Goal: Task Accomplishment & Management: Use online tool/utility

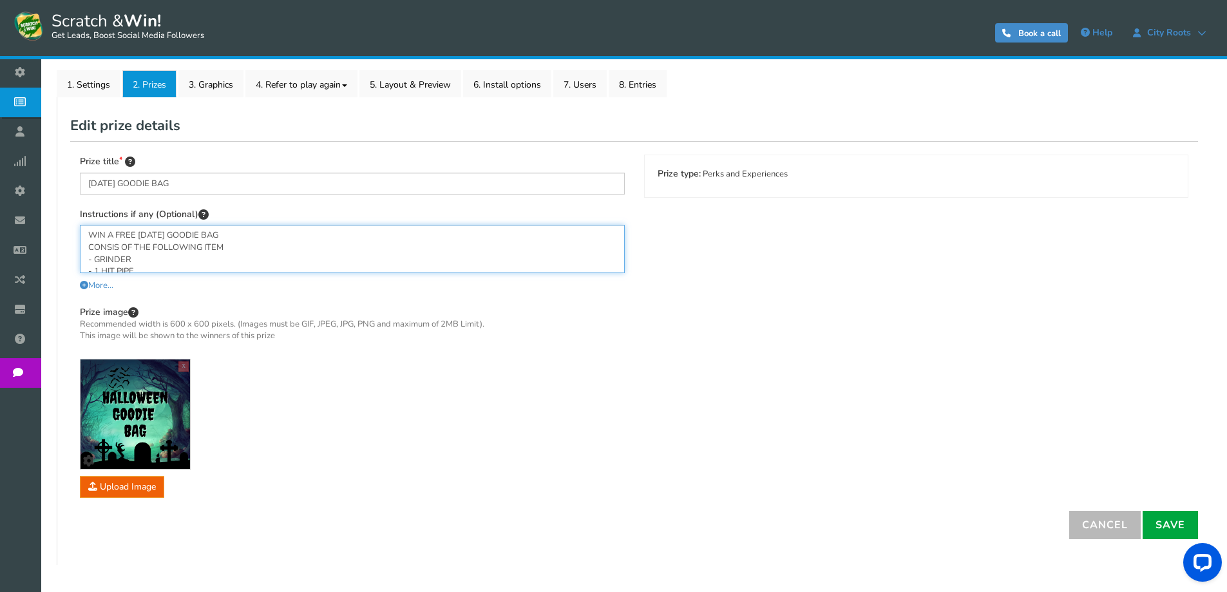
scroll to position [64, 0]
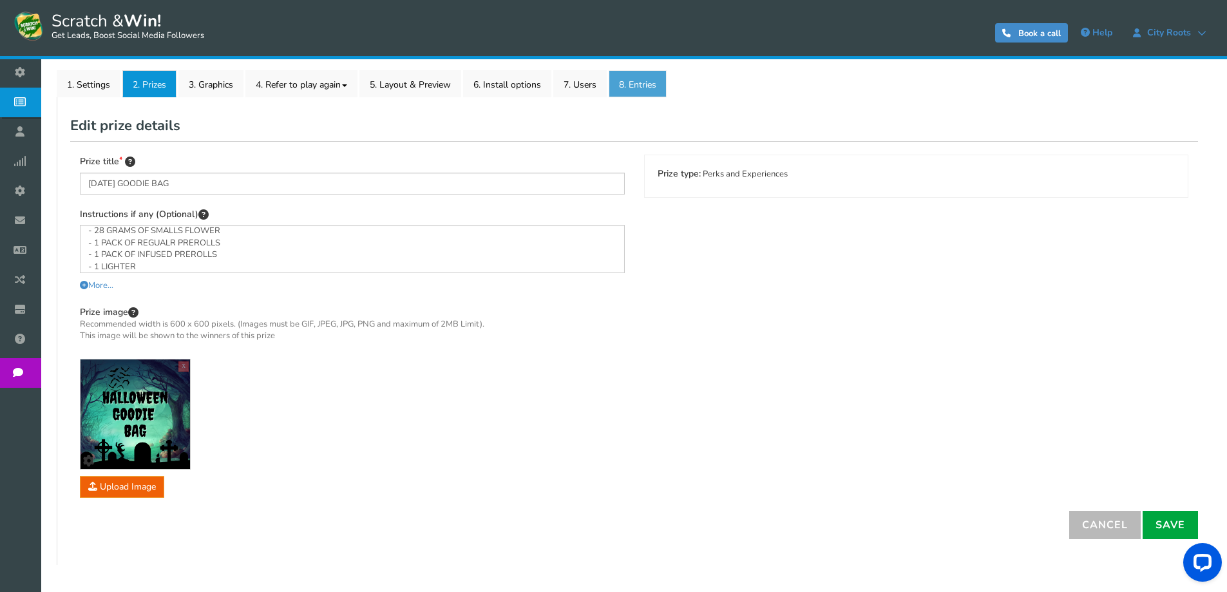
click at [627, 86] on link "8. Entries" at bounding box center [638, 83] width 58 height 27
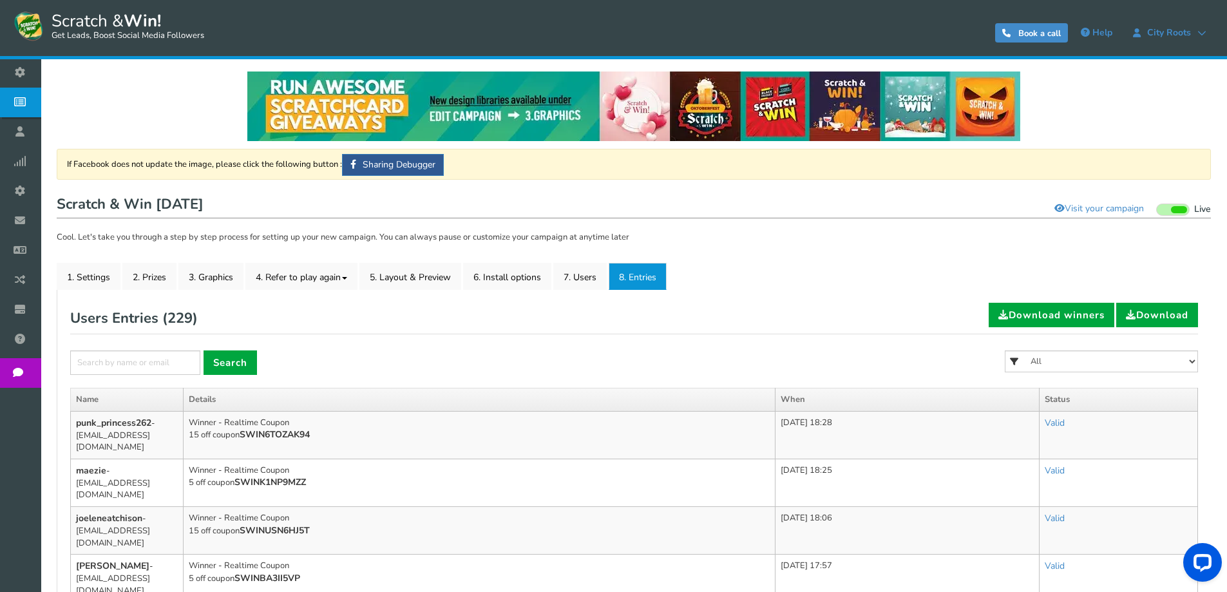
scroll to position [193, 0]
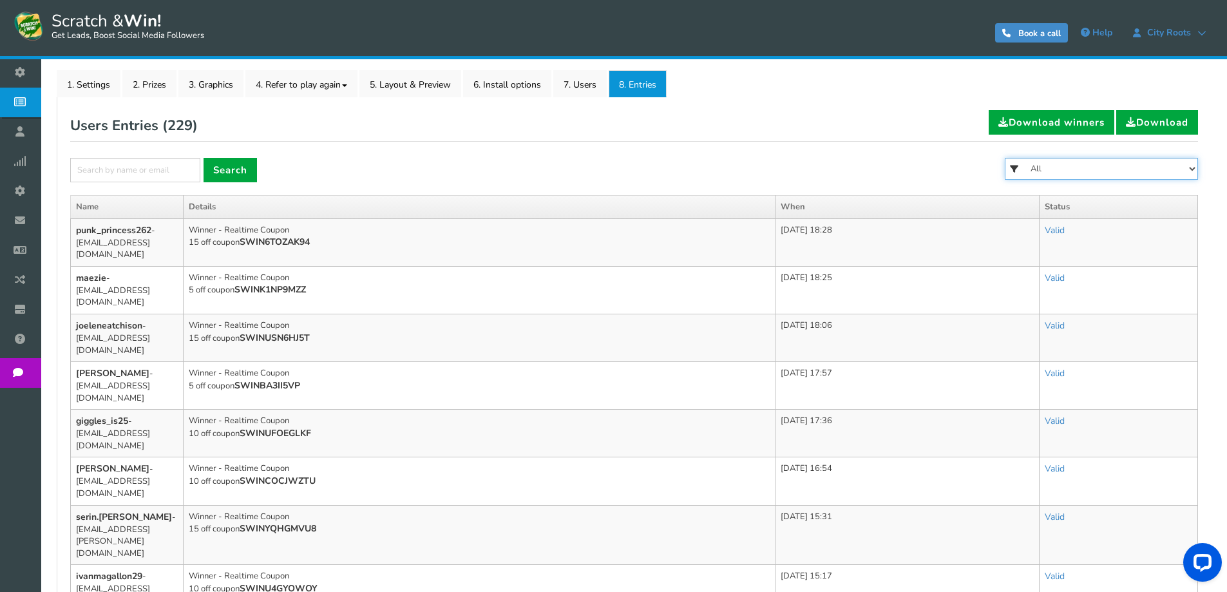
click at [1107, 161] on select "All FREE 500 POINTS [DATE] GOODIE BAG FREE 28 GRAMS OF SMALLS FLOWER FREE 7 GRA…" at bounding box center [1101, 169] width 193 height 22
select select "86485"
click at [1005, 158] on select "All FREE 500 POINTS [DATE] GOODIE BAG FREE 28 GRAMS OF SMALLS FLOWER FREE 7 GRA…" at bounding box center [1101, 169] width 193 height 22
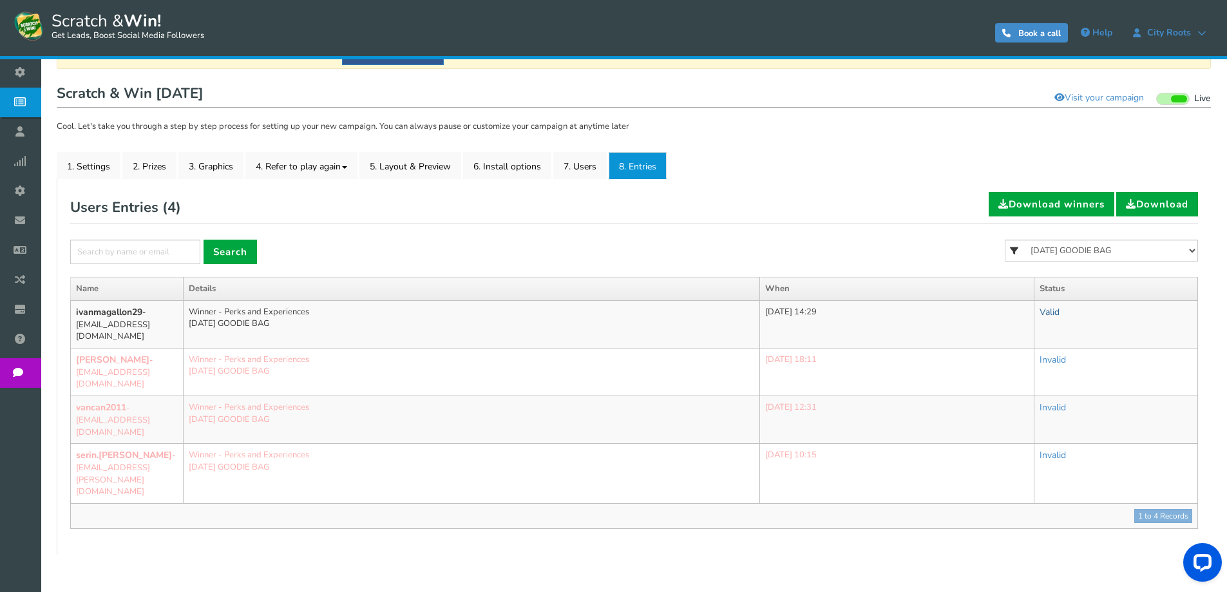
click at [1059, 310] on link "Valid" at bounding box center [1050, 312] width 20 height 12
click at [1059, 312] on link "Valid" at bounding box center [1050, 312] width 20 height 12
click at [1024, 359] on link "Invalid" at bounding box center [993, 369] width 151 height 25
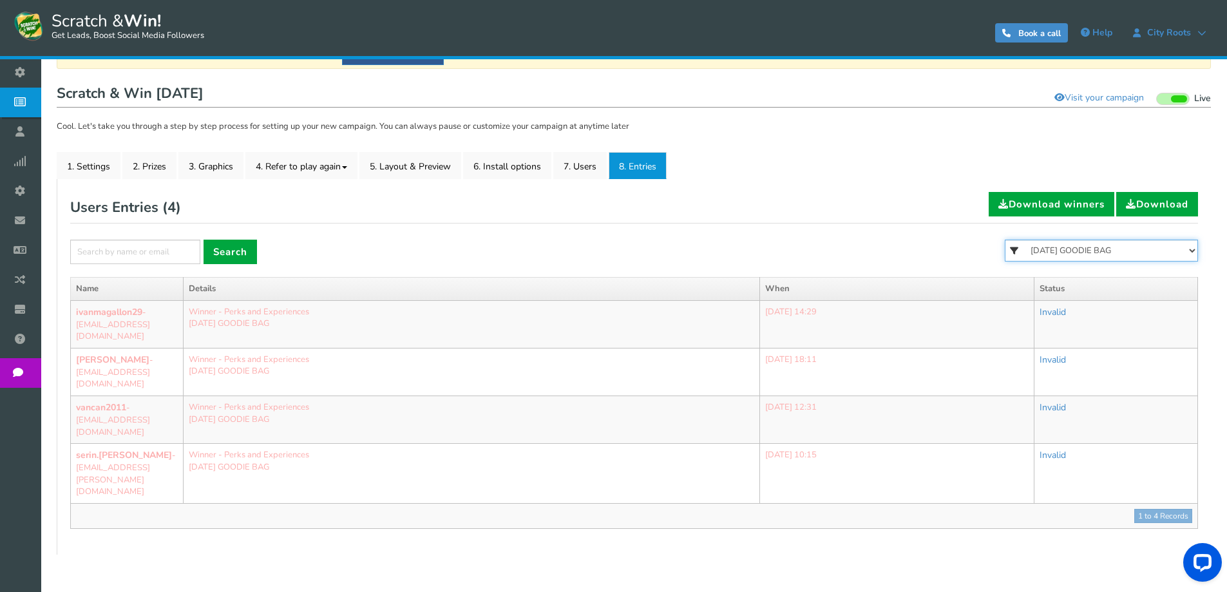
click at [1107, 249] on select "All FREE 500 POINTS [DATE] GOODIE BAG FREE 28 GRAMS OF SMALLS FLOWER FREE 7 GRA…" at bounding box center [1101, 251] width 193 height 22
select select "86484"
click at [1005, 240] on select "All FREE 500 POINTS [DATE] GOODIE BAG FREE 28 GRAMS OF SMALLS FLOWER FREE 7 GRA…" at bounding box center [1101, 251] width 193 height 22
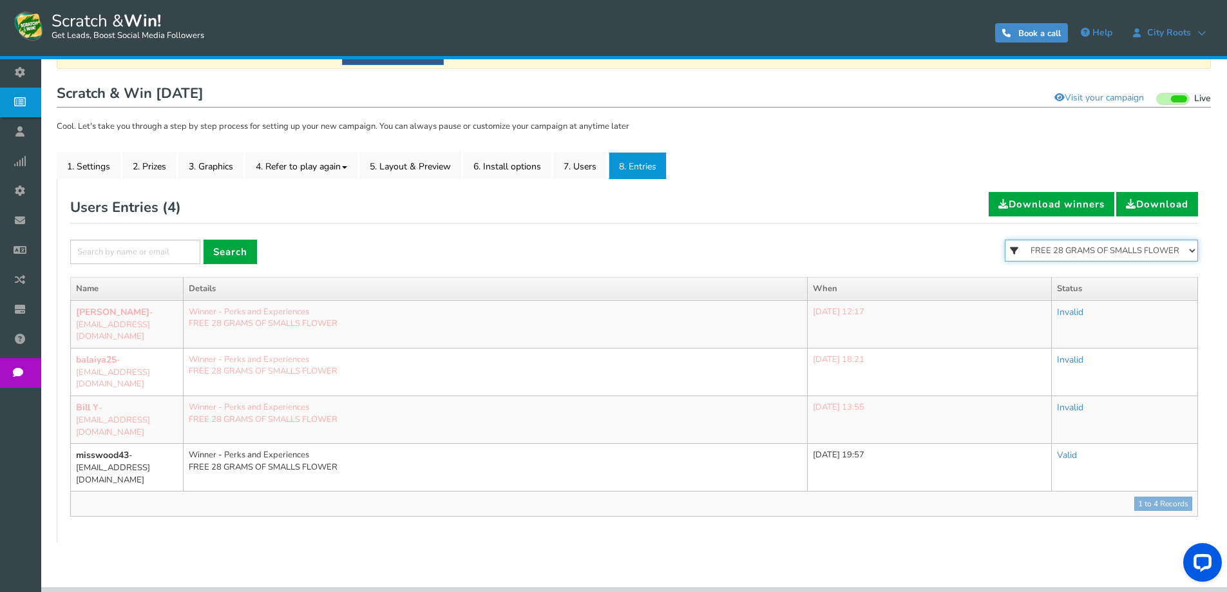
click at [1121, 259] on select "All FREE 500 POINTS [DATE] GOODIE BAG FREE 28 GRAMS OF SMALLS FLOWER FREE 7 GRA…" at bounding box center [1101, 251] width 193 height 22
select select "86483"
click at [1005, 240] on select "All FREE 500 POINTS [DATE] GOODIE BAG FREE 28 GRAMS OF SMALLS FLOWER FREE 7 GRA…" at bounding box center [1101, 251] width 193 height 22
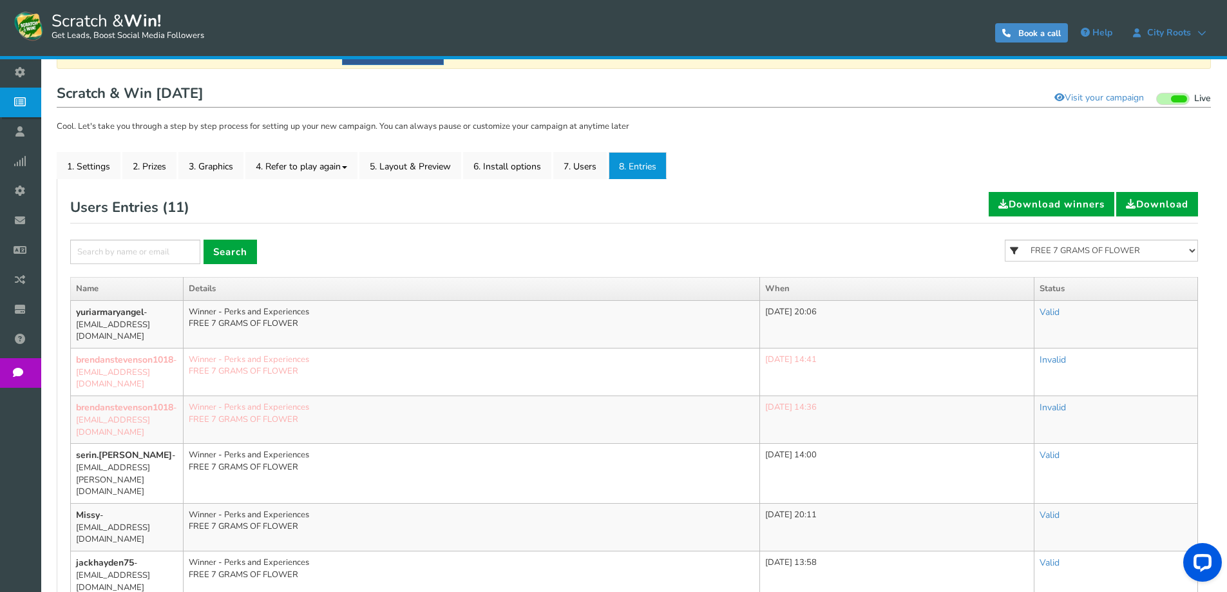
click at [775, 256] on form "× Search All FREE 500 POINTS [DATE] GOODIE BAG FREE 28 GRAMS OF SMALLS FLOWER F…" at bounding box center [634, 258] width 1128 height 37
click at [1064, 247] on select "All FREE 500 POINTS [DATE] GOODIE BAG FREE 28 GRAMS OF SMALLS FLOWER FREE 7 GRA…" at bounding box center [1101, 251] width 193 height 22
select select "86484"
click at [1005, 240] on select "All FREE 500 POINTS [DATE] GOODIE BAG FREE 28 GRAMS OF SMALLS FLOWER FREE 7 GRA…" at bounding box center [1101, 251] width 193 height 22
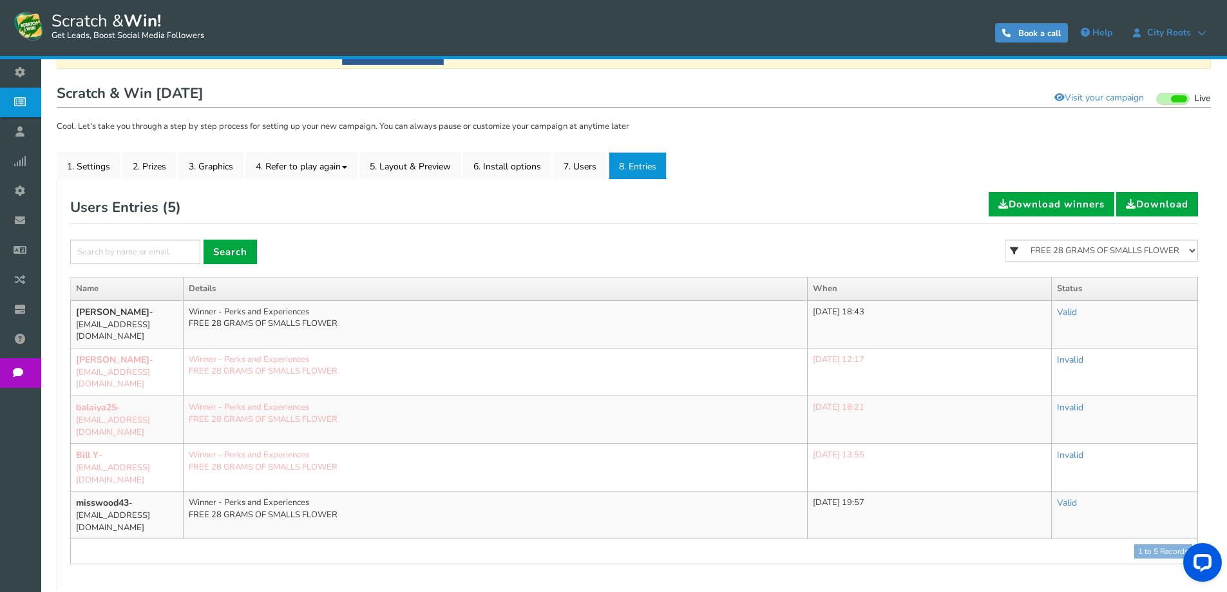
click at [1089, 307] on div "Valid Valid Invalid" at bounding box center [1124, 312] width 135 height 13
click at [1077, 310] on link "Valid" at bounding box center [1067, 312] width 20 height 12
click at [1077, 307] on link "Valid" at bounding box center [1067, 312] width 20 height 12
click at [1038, 366] on link "Invalid" at bounding box center [1018, 369] width 134 height 25
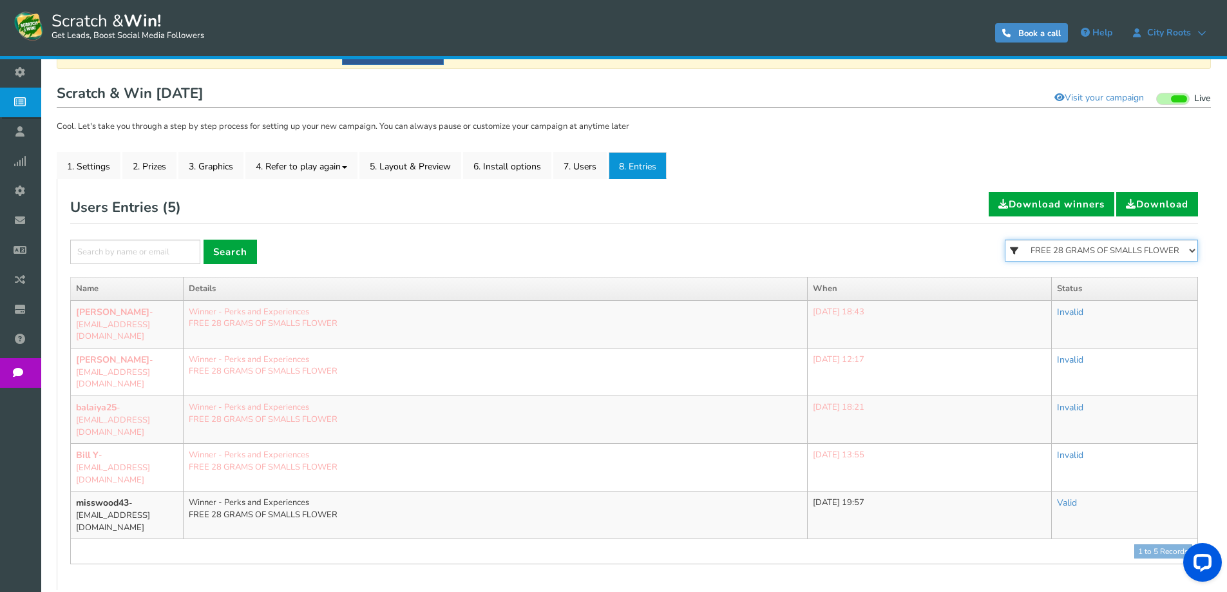
click at [1123, 251] on select "All FREE 500 POINTS [DATE] GOODIE BAG FREE 28 GRAMS OF SMALLS FLOWER FREE 7 GRA…" at bounding box center [1101, 251] width 193 height 22
select select "86483"
click at [1005, 240] on select "All FREE 500 POINTS [DATE] GOODIE BAG FREE 28 GRAMS OF SMALLS FLOWER FREE 7 GRA…" at bounding box center [1101, 251] width 193 height 22
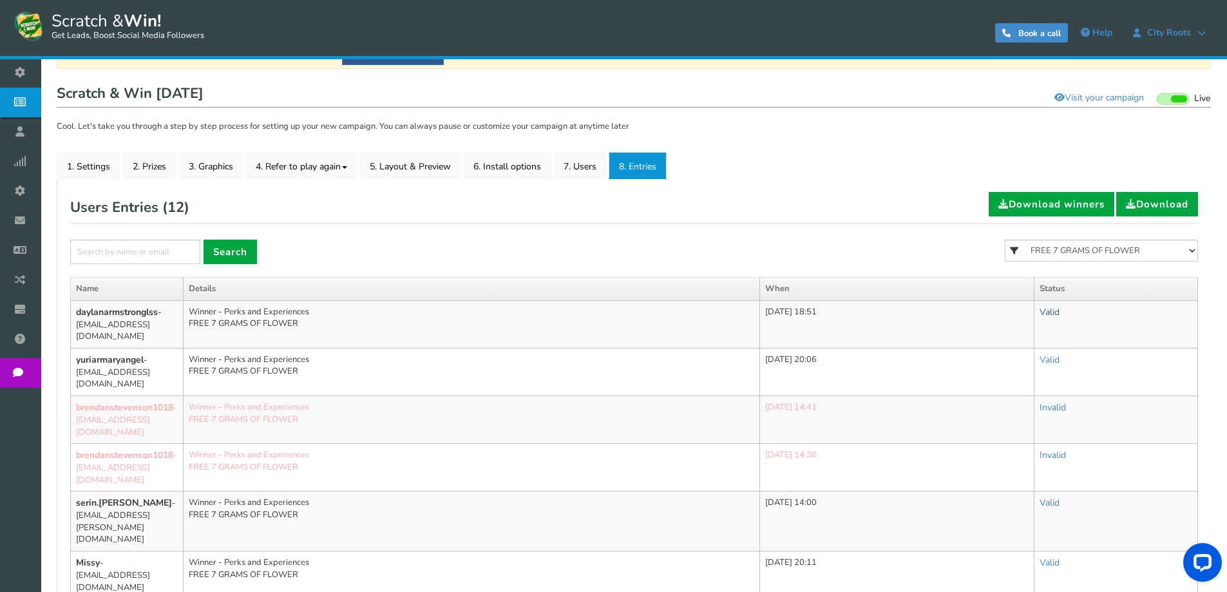
click at [1059, 314] on link "Valid" at bounding box center [1050, 312] width 20 height 12
click at [1064, 301] on td "Valid Valid Invalid" at bounding box center [1116, 324] width 164 height 48
click at [1059, 312] on link "Valid" at bounding box center [1050, 312] width 20 height 12
click at [1009, 372] on link "Invalid" at bounding box center [993, 369] width 151 height 25
click at [646, 235] on div "Users Entries ( 12 ) Download winners Download × Search All FREE 500 POINTS [DA…" at bounding box center [634, 563] width 1128 height 743
